Goal: Register for event/course

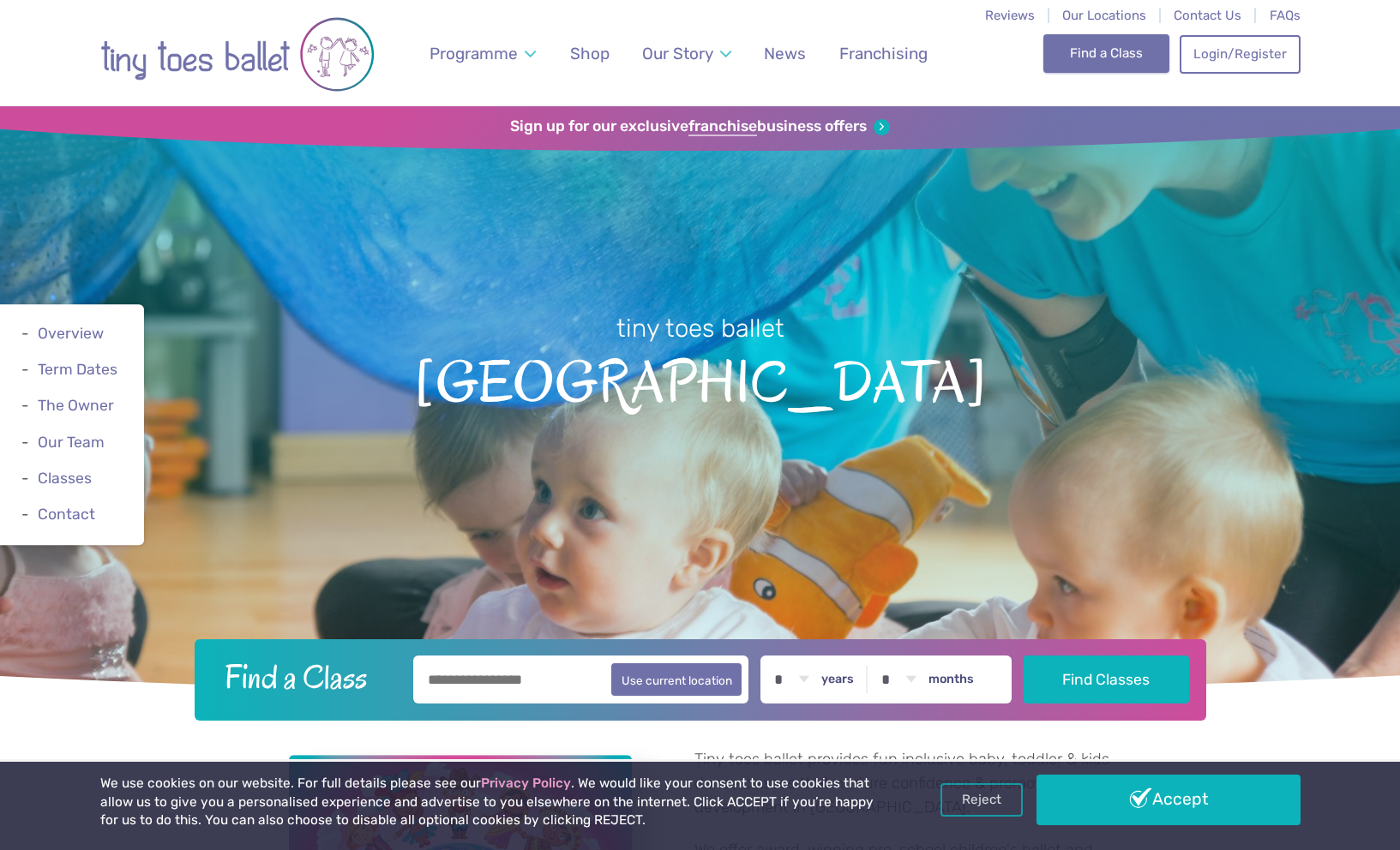
click at [1124, 52] on link "Find a Class" at bounding box center [1105, 53] width 126 height 37
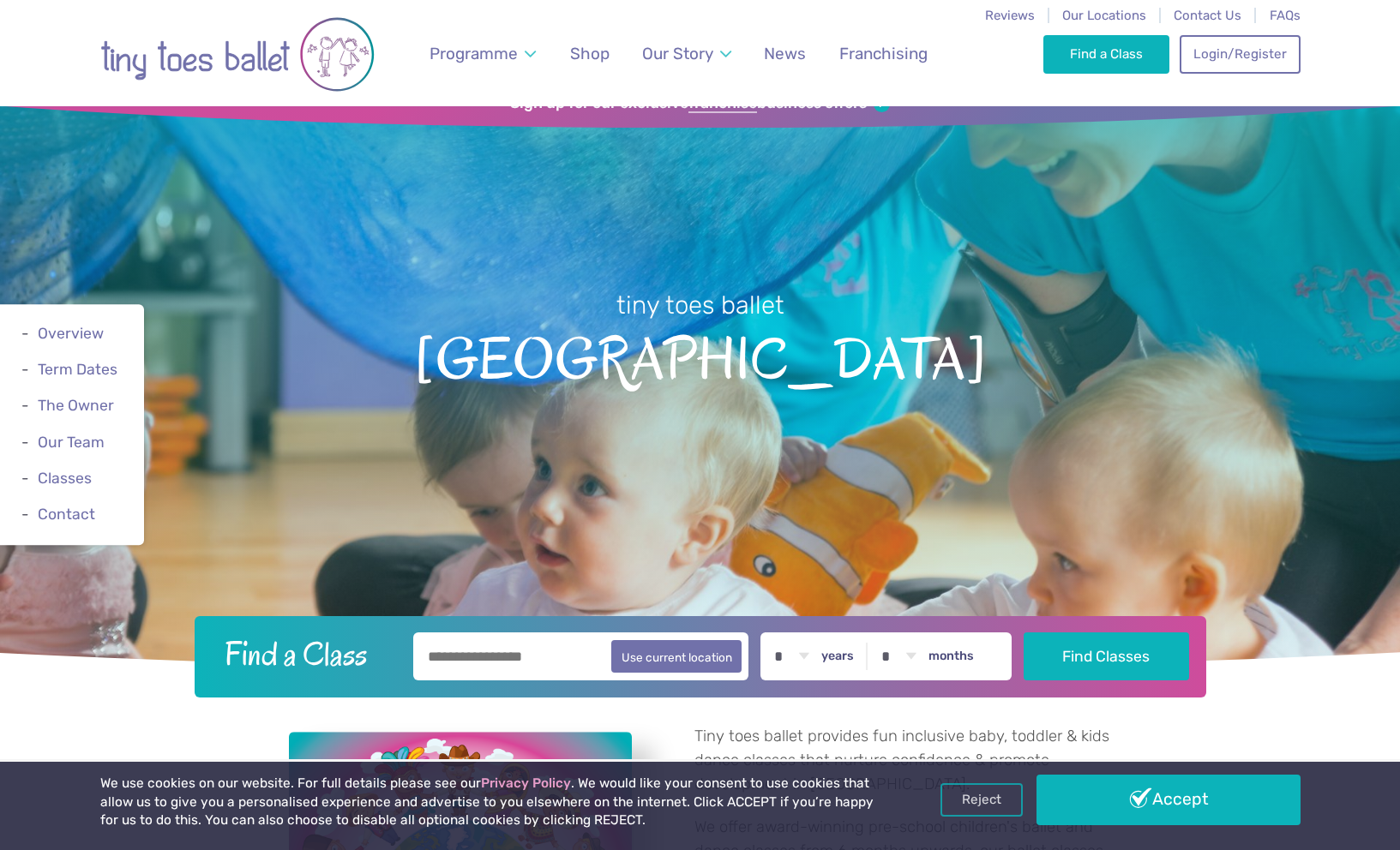
scroll to position [28, 0]
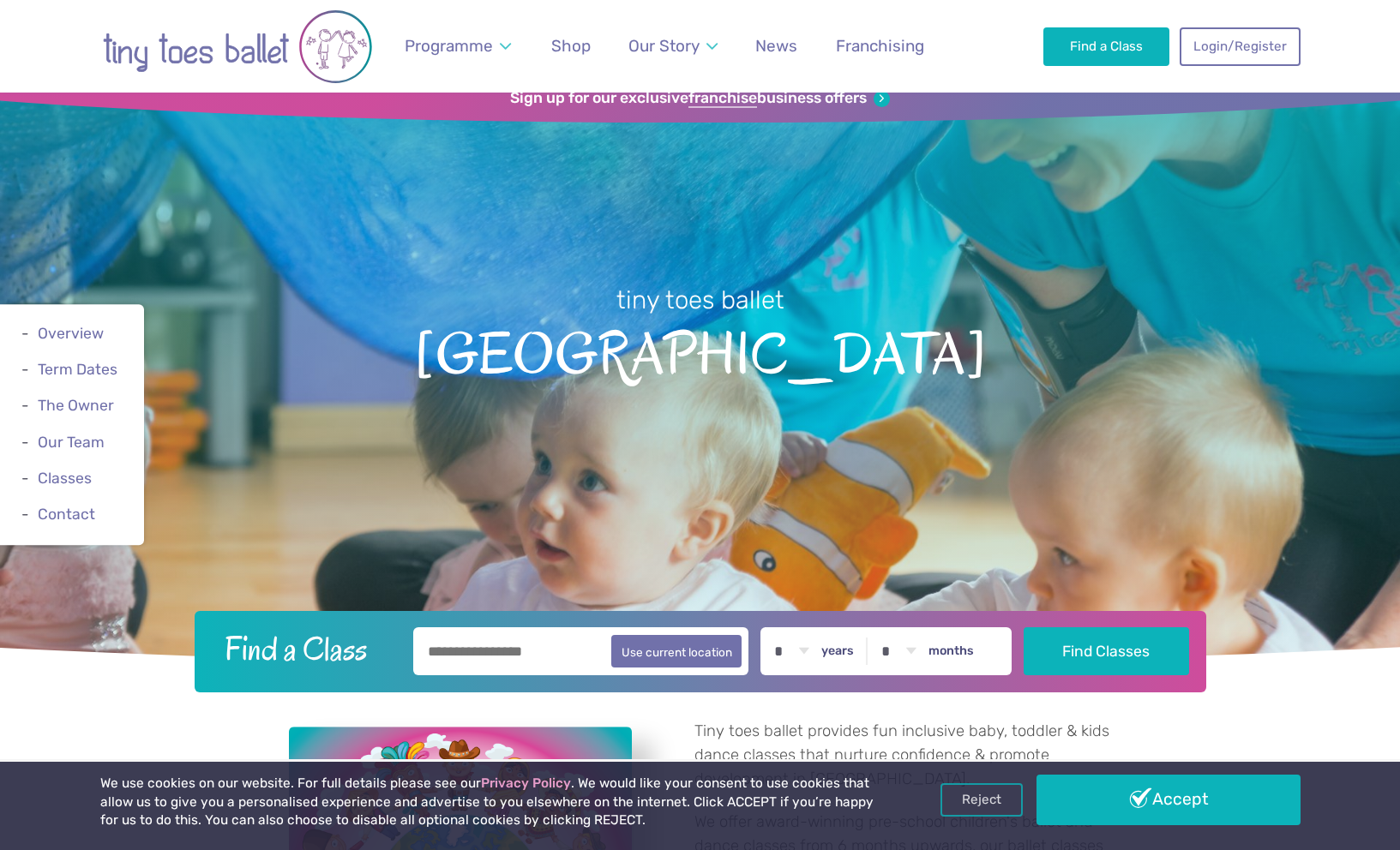
click at [488, 649] on input "text" at bounding box center [581, 651] width 336 height 48
type input "*******"
click at [811, 651] on select "* * * * * * * * * * ** ** **" at bounding box center [791, 651] width 53 height 48
select select "*"
click at [918, 647] on select "* * * * * * * * * * ** **" at bounding box center [898, 651] width 53 height 48
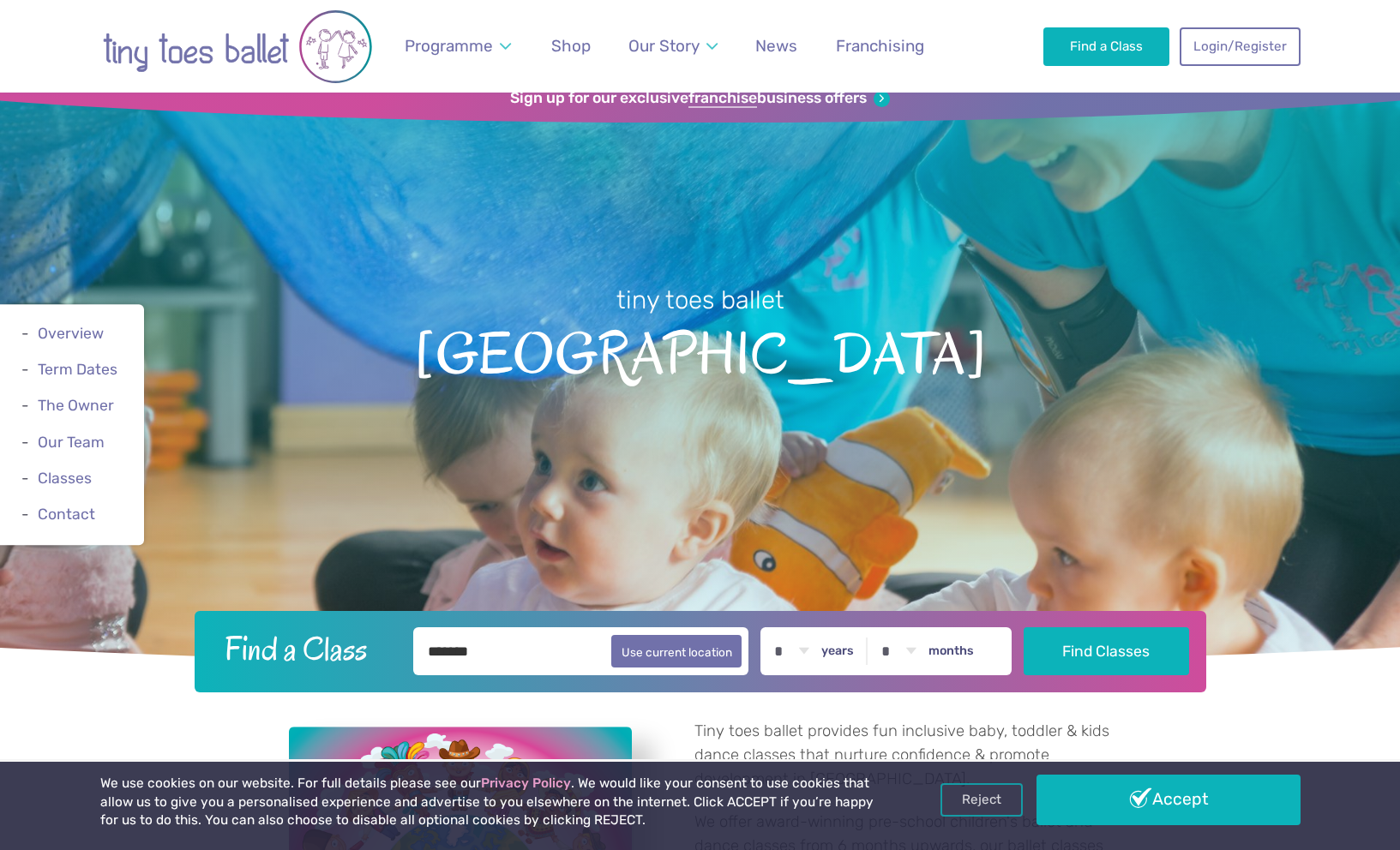
select select "*"
click at [1125, 656] on button "Find Classes" at bounding box center [1106, 650] width 165 height 48
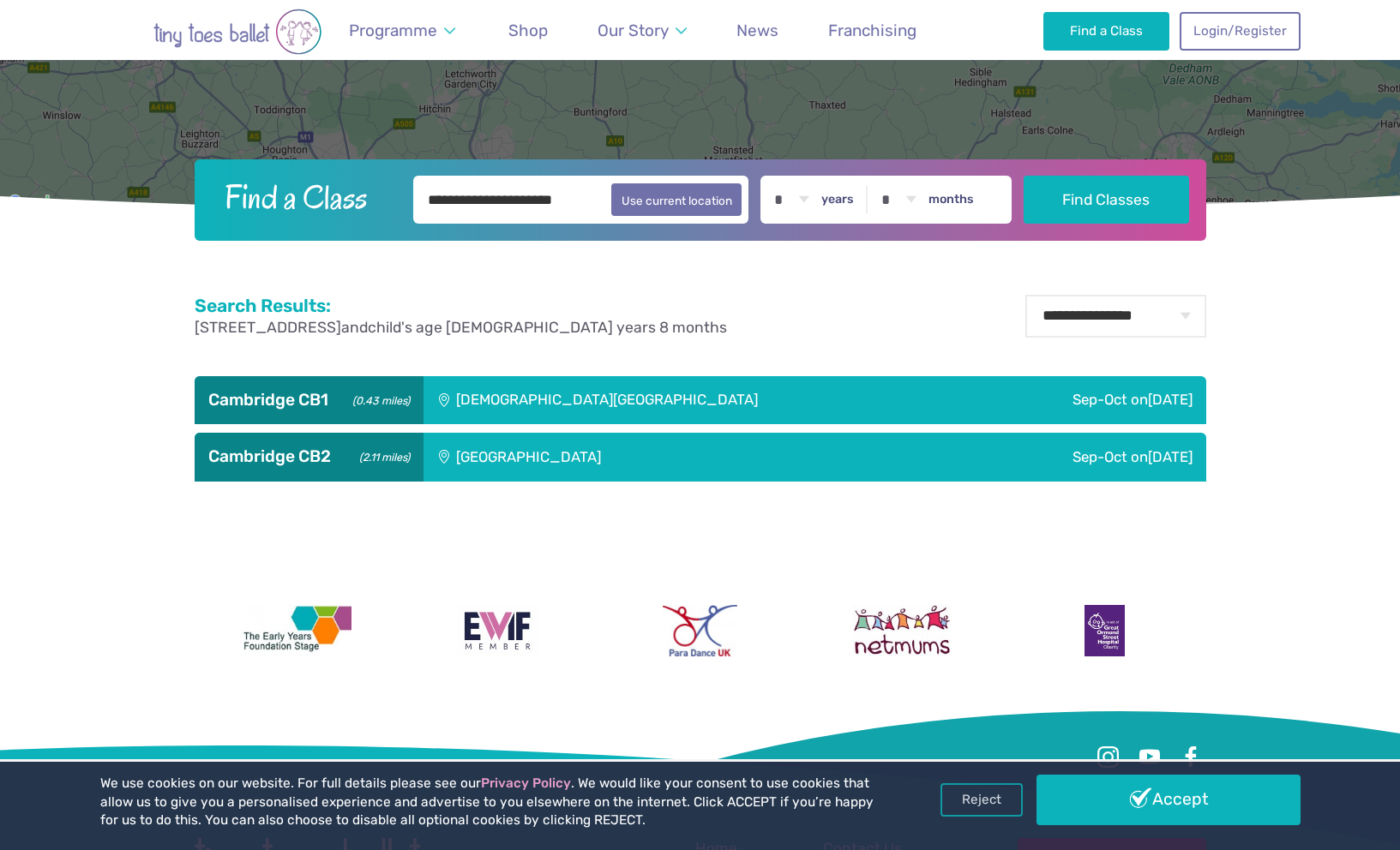
scroll to position [615, 0]
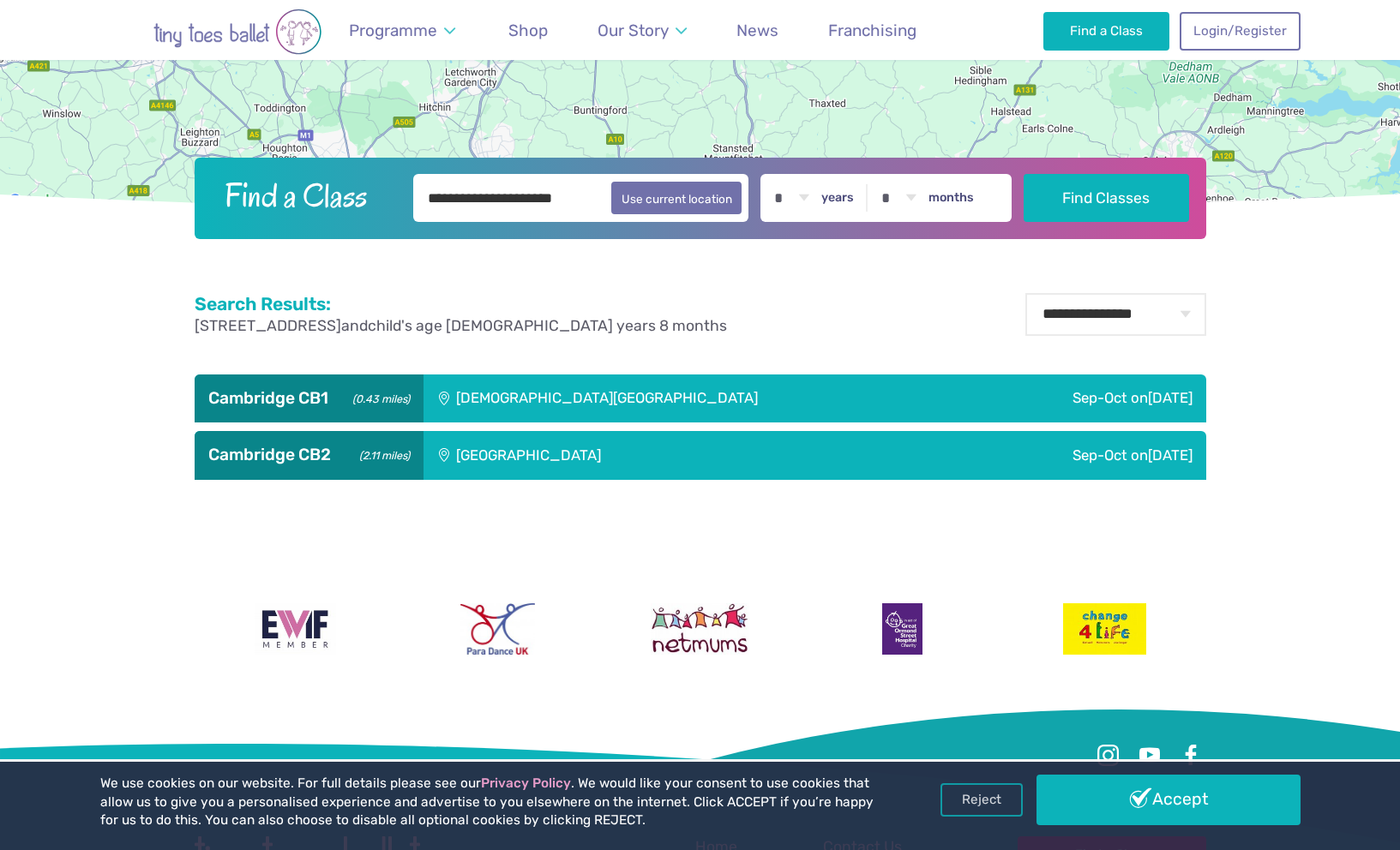
click at [647, 454] on div "[GEOGRAPHIC_DATA]" at bounding box center [644, 455] width 442 height 48
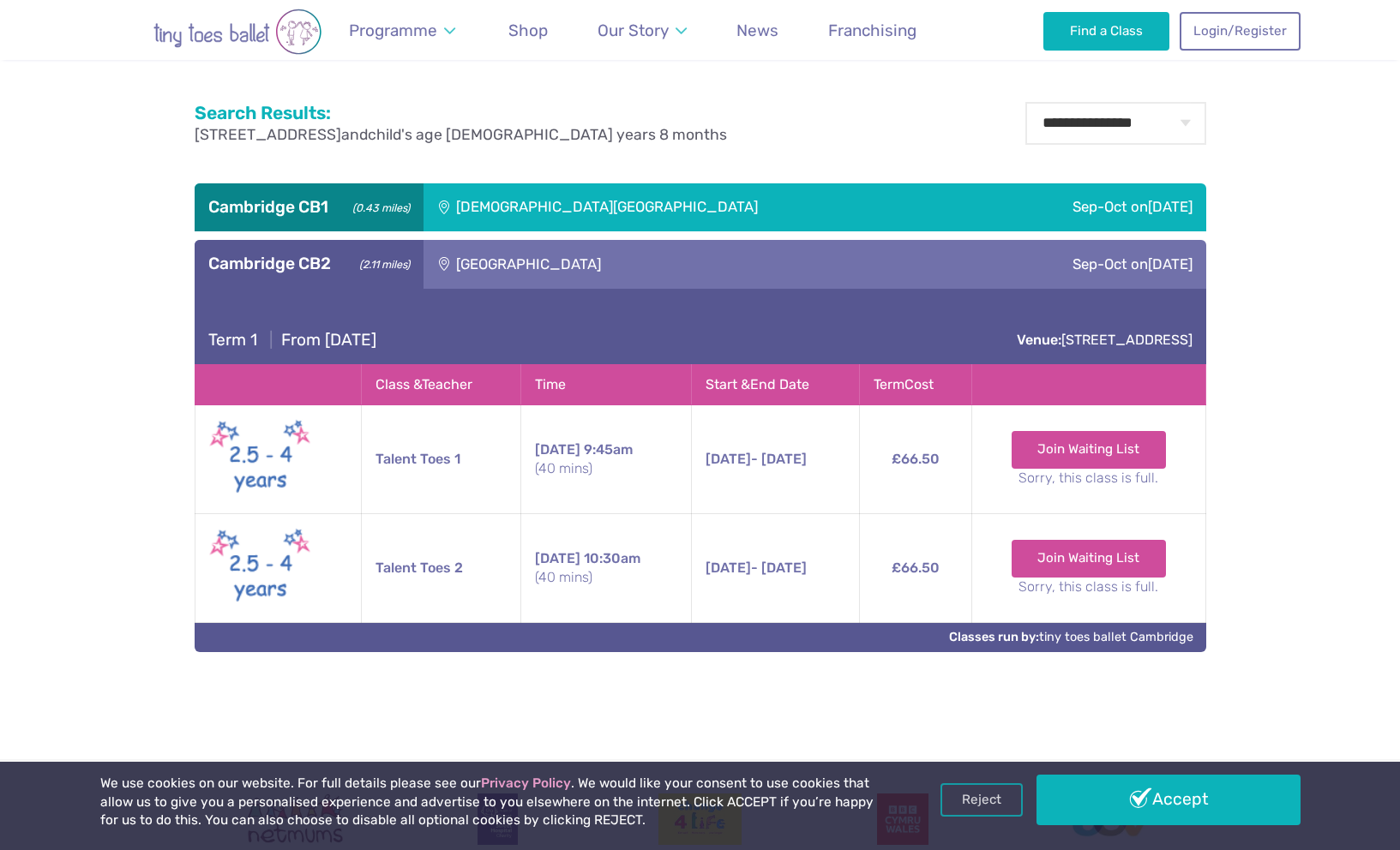
scroll to position [809, 0]
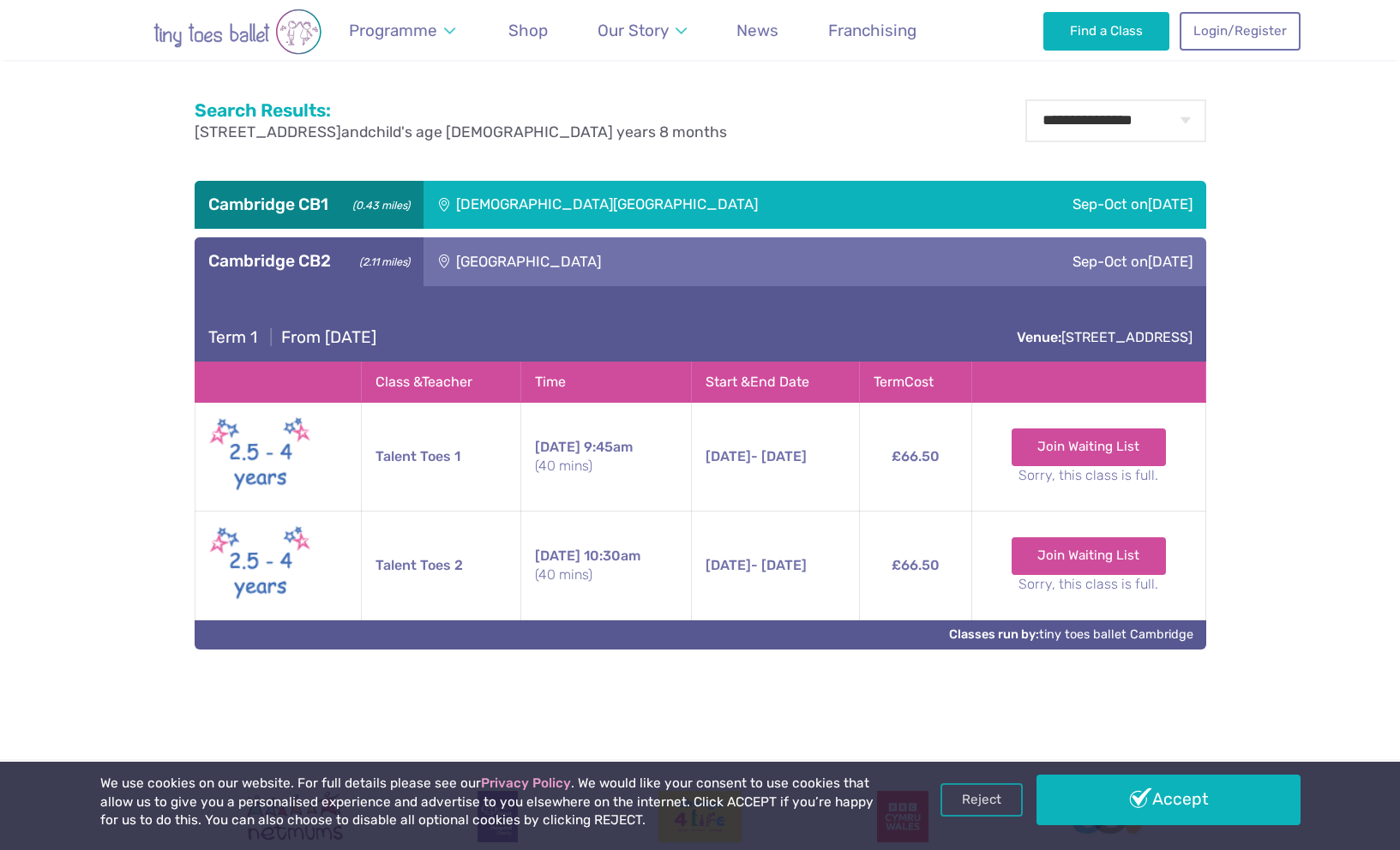
click at [629, 194] on div "[DEMOGRAPHIC_DATA][GEOGRAPHIC_DATA]" at bounding box center [698, 205] width 550 height 48
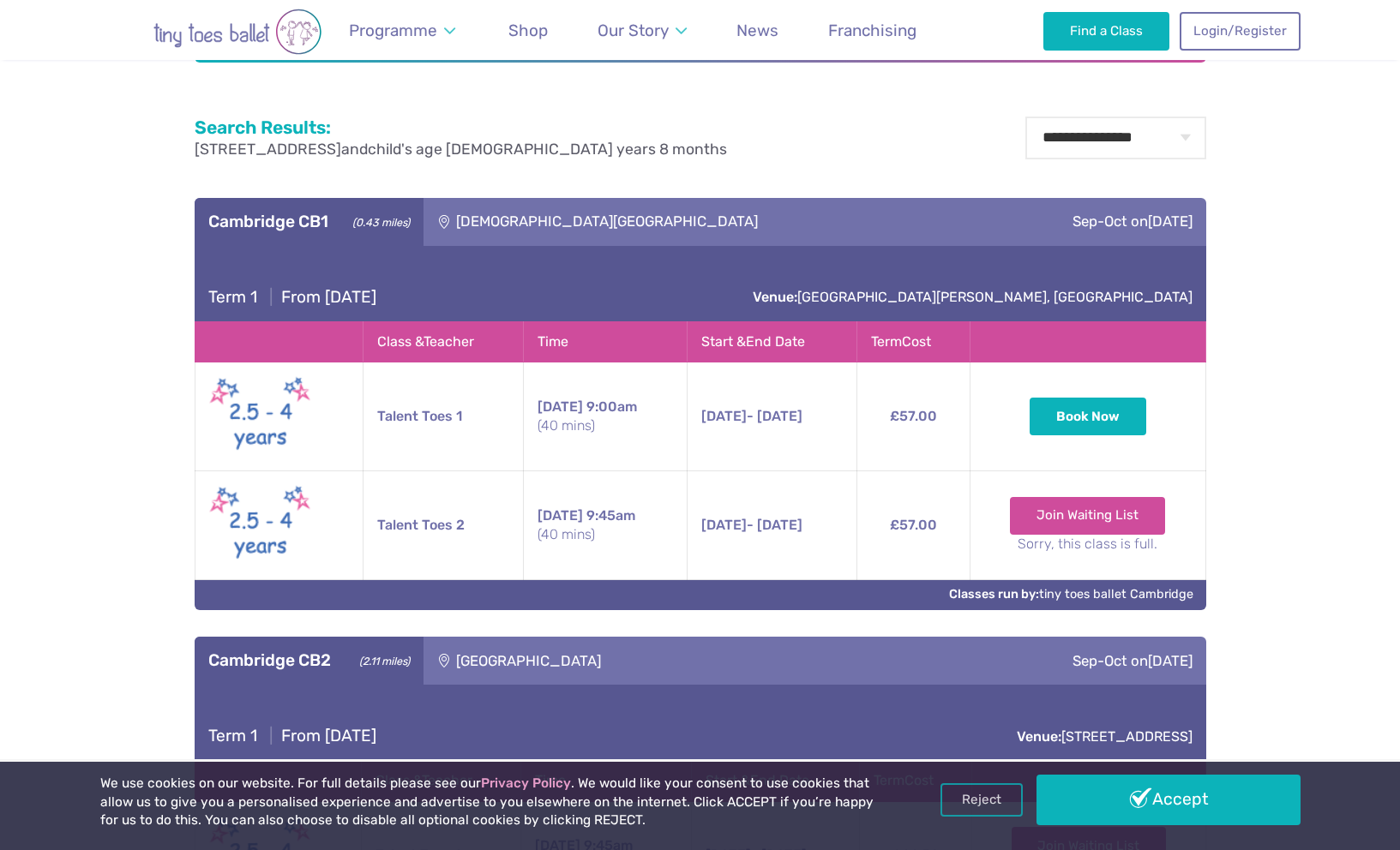
scroll to position [794, 0]
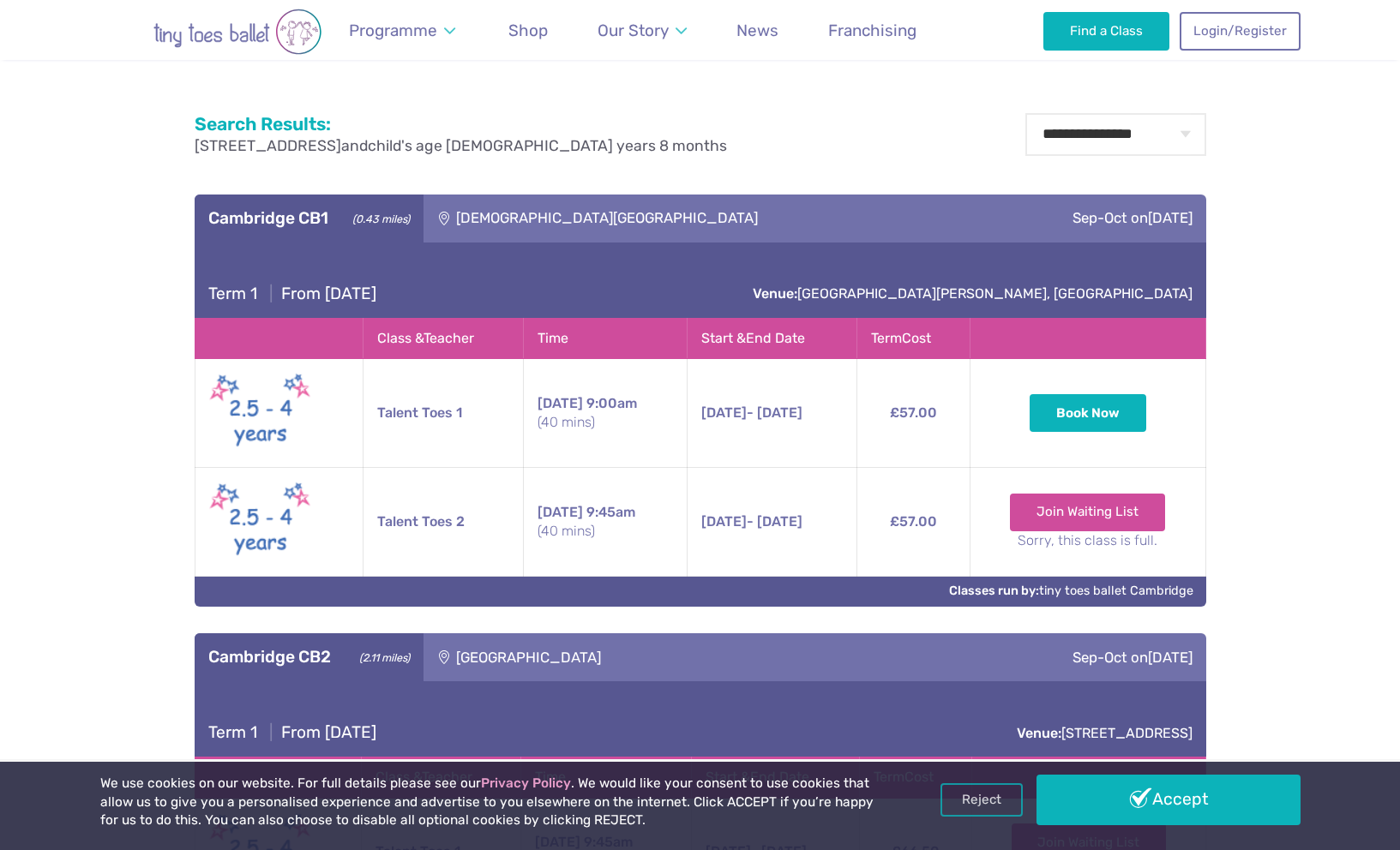
click at [577, 215] on div "[DEMOGRAPHIC_DATA][GEOGRAPHIC_DATA]" at bounding box center [698, 219] width 550 height 48
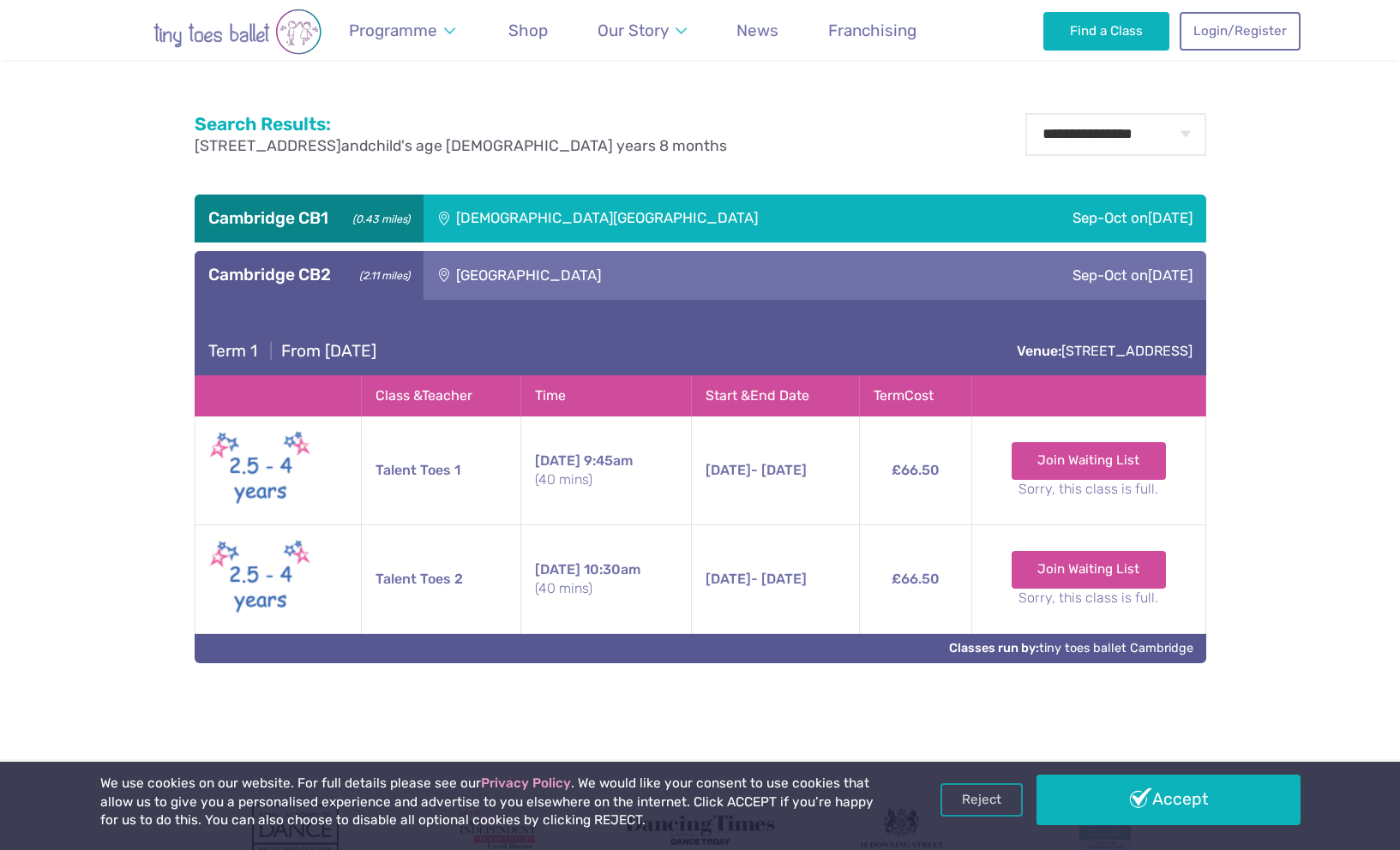
click at [577, 215] on div "[DEMOGRAPHIC_DATA][GEOGRAPHIC_DATA]" at bounding box center [698, 219] width 550 height 48
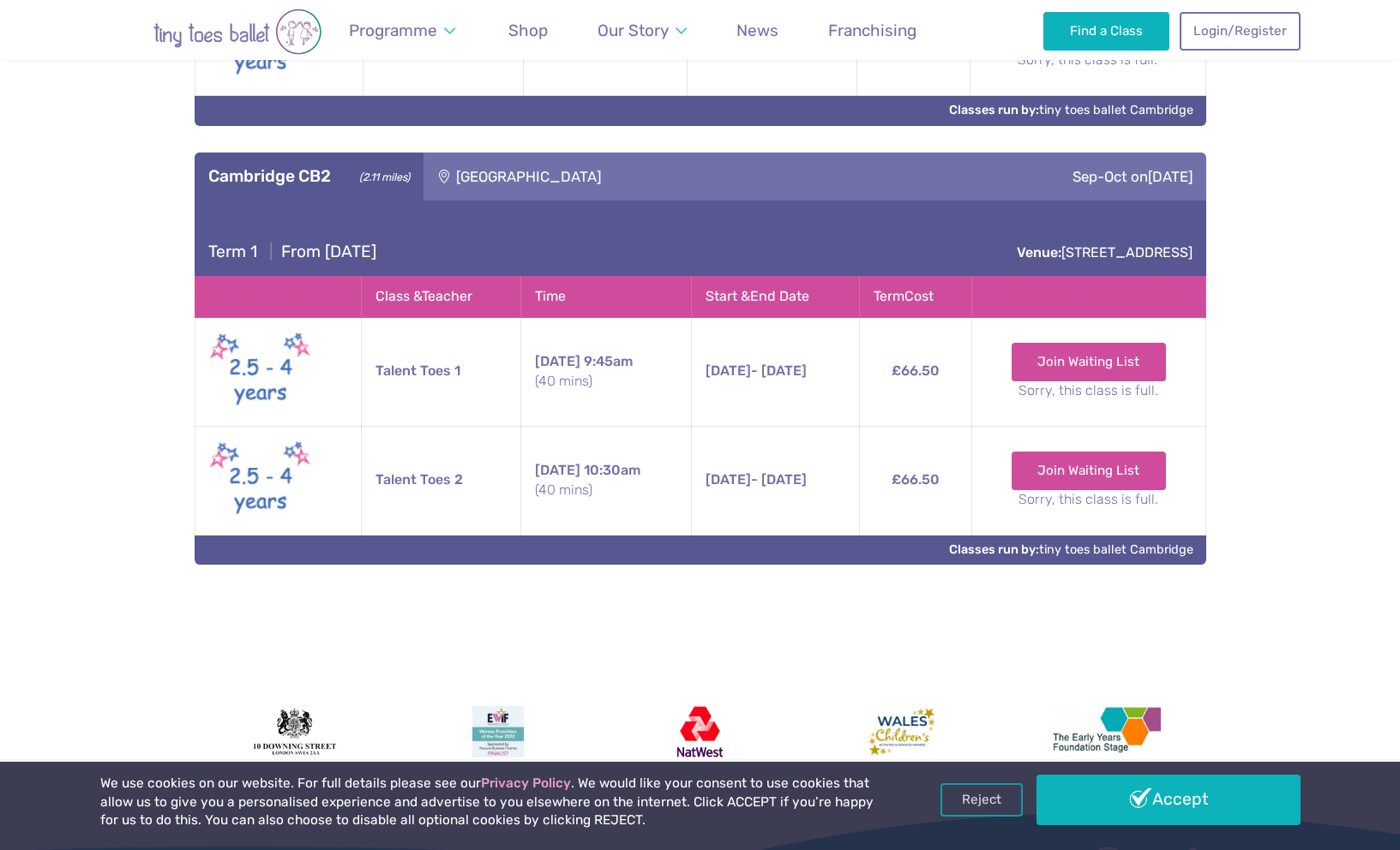
scroll to position [1277, 0]
